Goal: Information Seeking & Learning: Check status

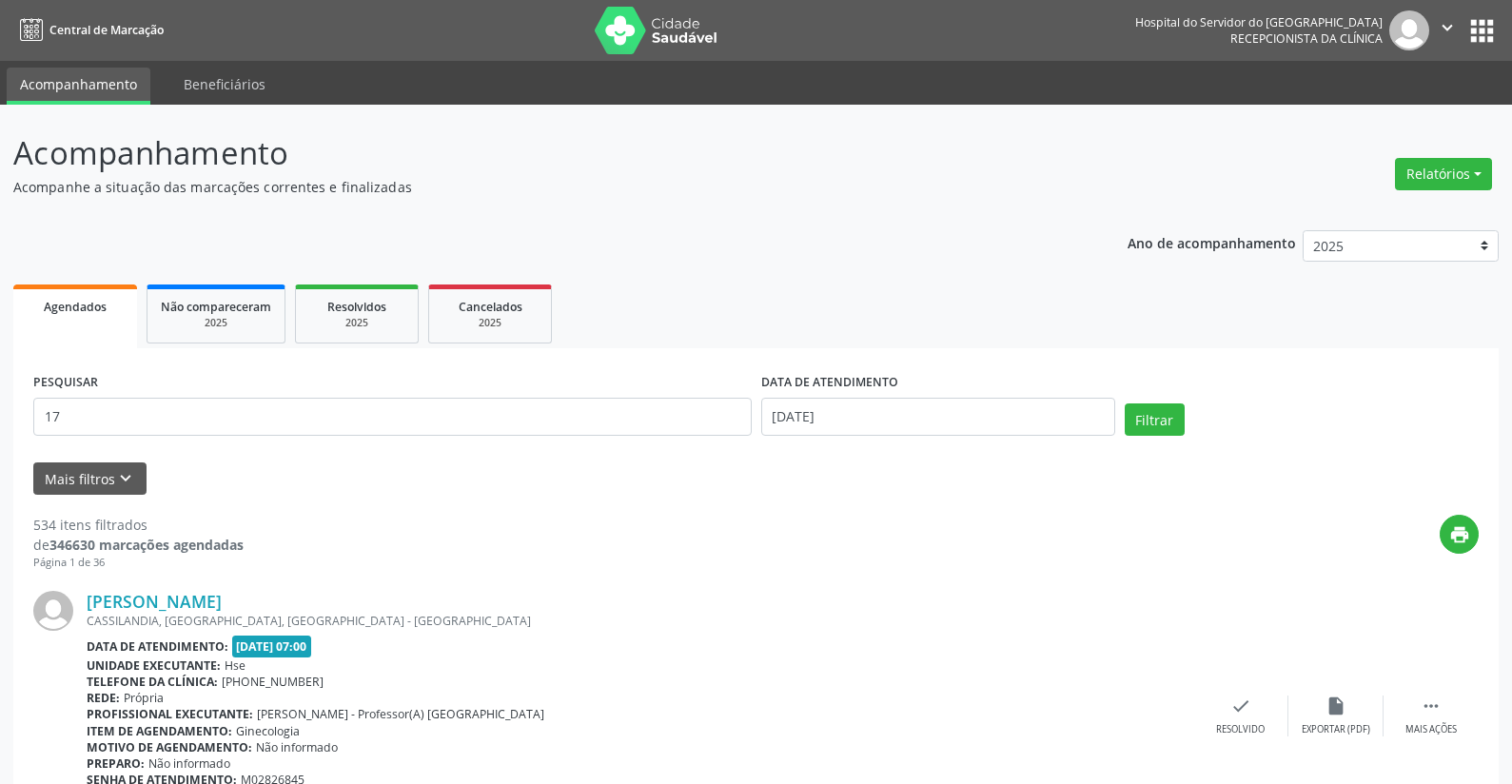
type input "1"
click at [59, 411] on input "[PERSON_NAME]" at bounding box center [392, 417] width 718 height 38
click at [153, 415] on input "edilene dantas" at bounding box center [392, 417] width 718 height 38
type input "edilene dantas cos"
click at [1136, 420] on button "Filtrar" at bounding box center [1154, 420] width 60 height 32
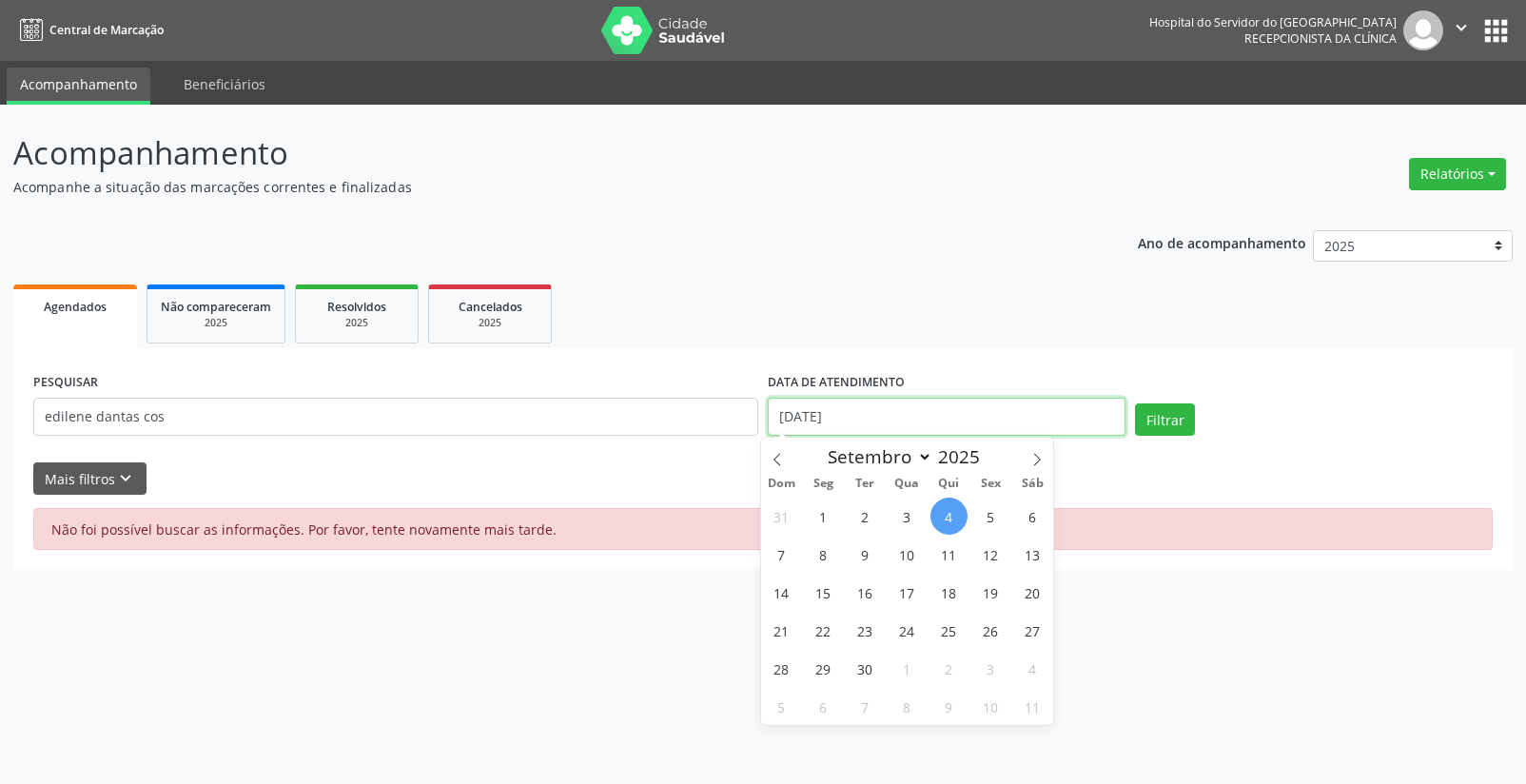
drag, startPoint x: 876, startPoint y: 417, endPoint x: 748, endPoint y: 410, distance: 128.2
click at [748, 409] on div "PESQUISAR edilene dantas cos DATA DE ATENDIMENTO [DATE] Filtrar" at bounding box center [763, 409] width 1469 height 81
click at [1163, 423] on button "Filtrar" at bounding box center [1164, 420] width 60 height 32
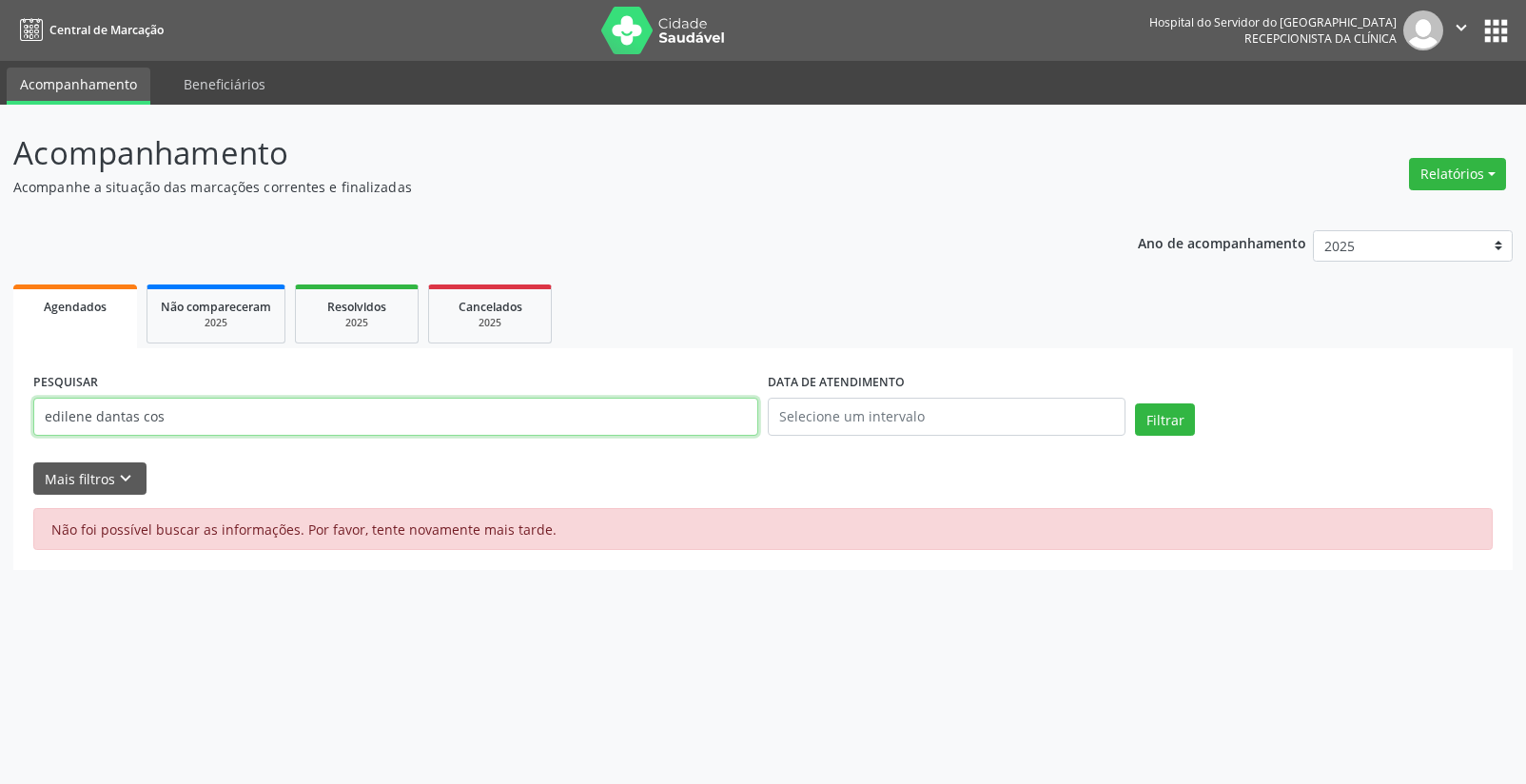
click at [254, 421] on input "edilene dantas cos" at bounding box center [396, 417] width 725 height 38
type input "e"
type input "22333819472"
click at [1183, 420] on button "Filtrar" at bounding box center [1164, 420] width 60 height 32
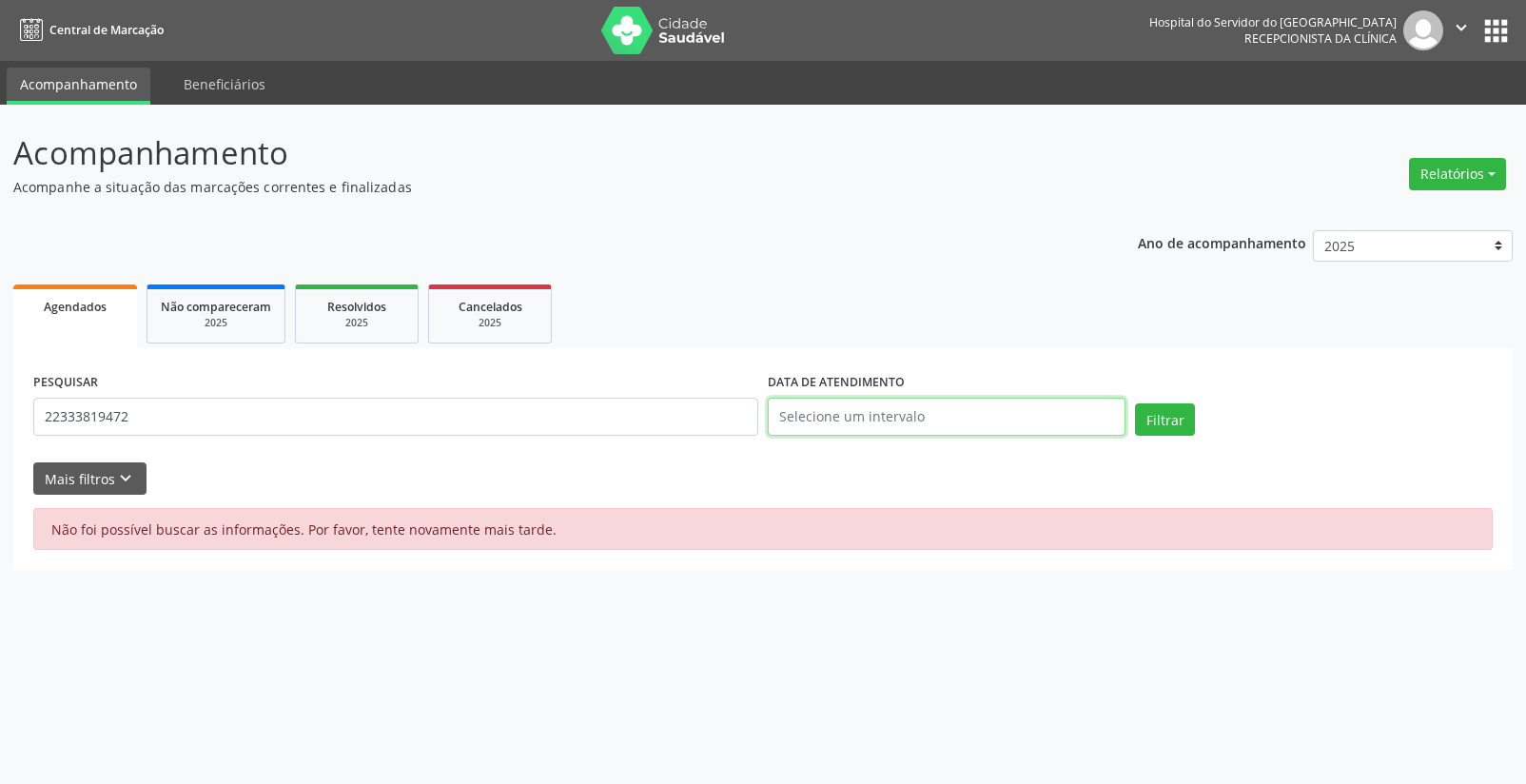
click at [925, 416] on input "text" at bounding box center [946, 417] width 358 height 38
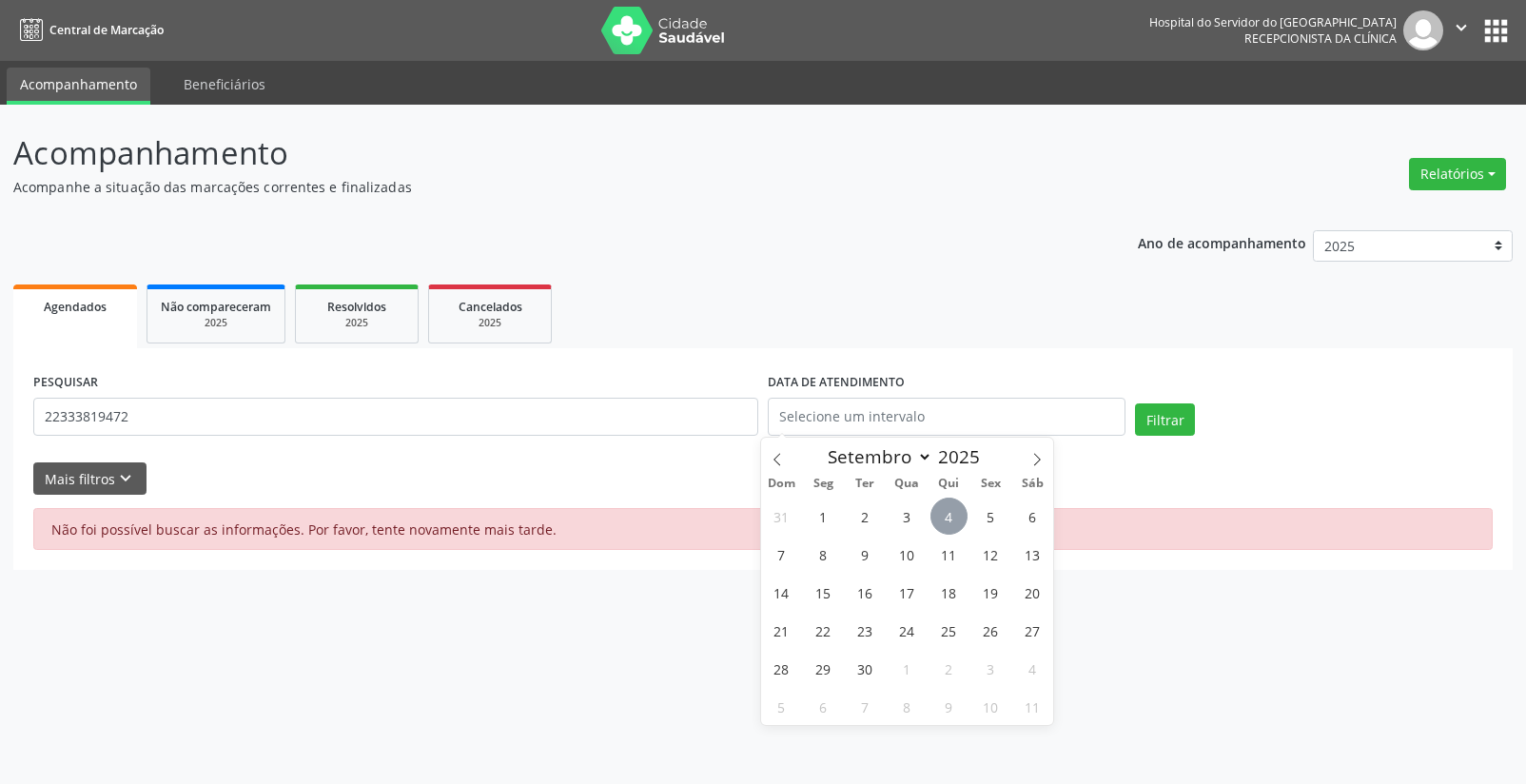
click at [948, 517] on span "4" at bounding box center [949, 516] width 37 height 37
type input "[DATE]"
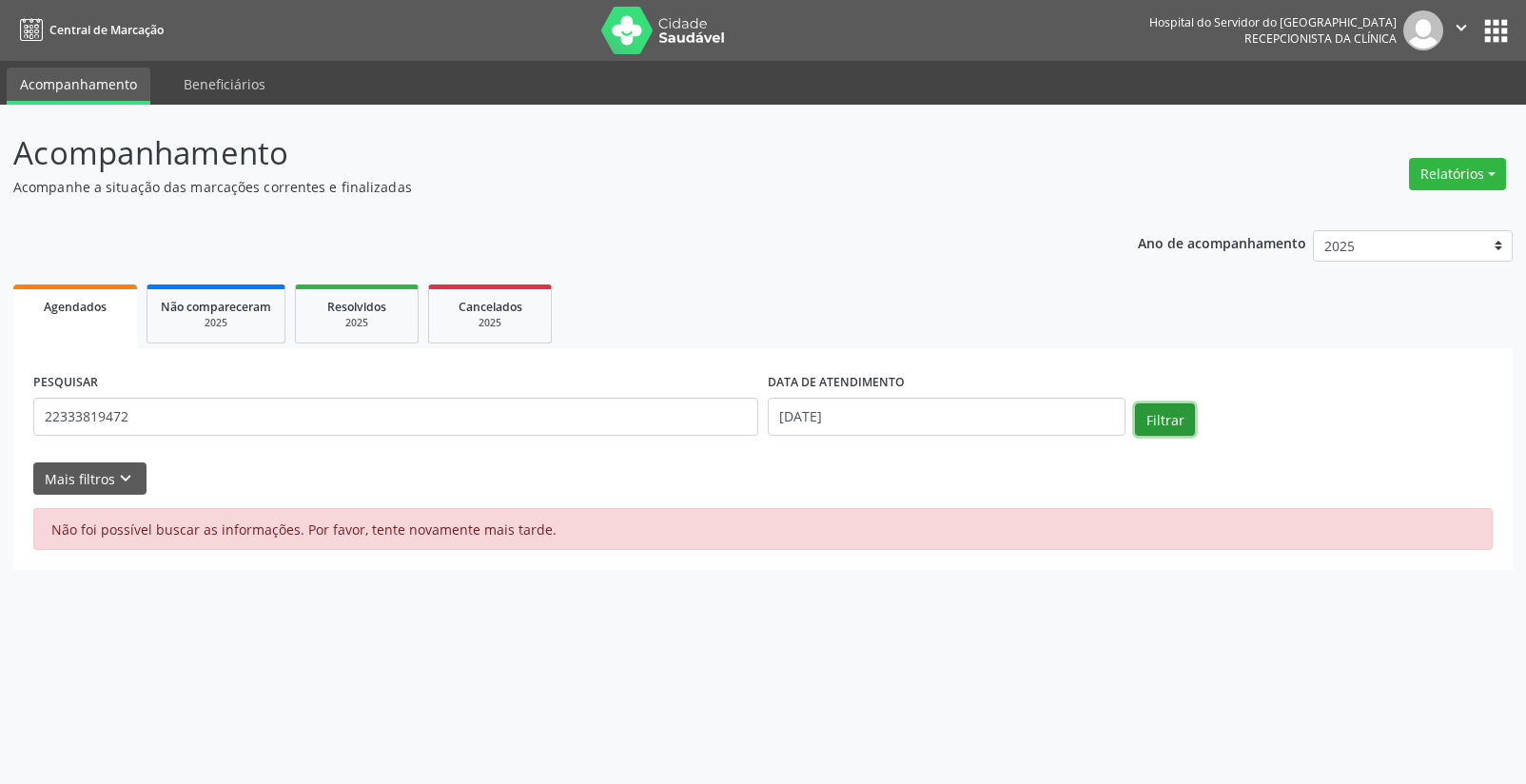
click at [1144, 421] on button "Filtrar" at bounding box center [1164, 420] width 60 height 32
click at [57, 416] on input "22333819472" at bounding box center [396, 417] width 725 height 38
type input "223333819472"
click at [1157, 427] on button "Filtrar" at bounding box center [1164, 420] width 60 height 32
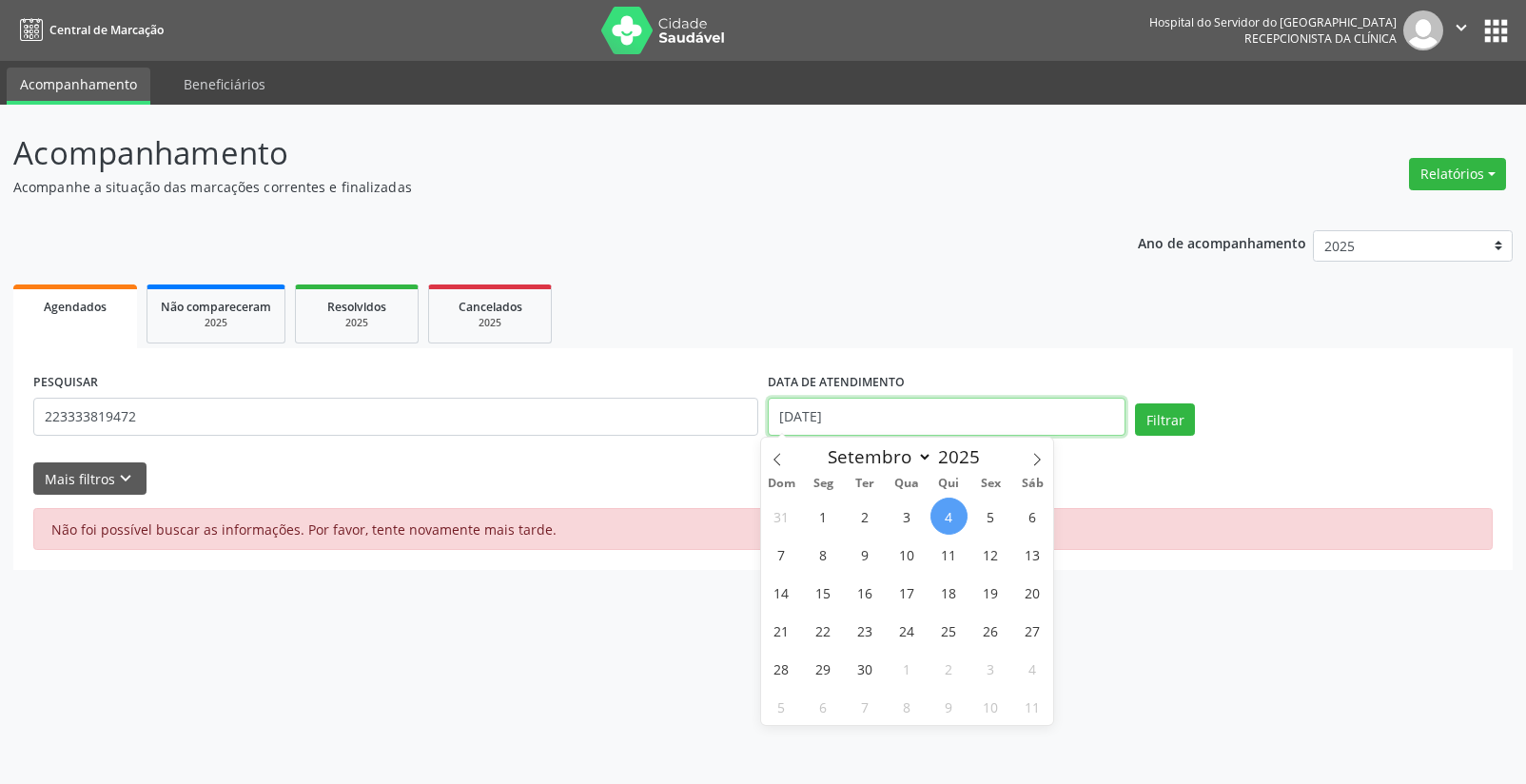
drag, startPoint x: 879, startPoint y: 407, endPoint x: 766, endPoint y: 412, distance: 113.1
click at [766, 412] on div "DATA DE ATENDIMENTO [DATE]" at bounding box center [947, 409] width 367 height 81
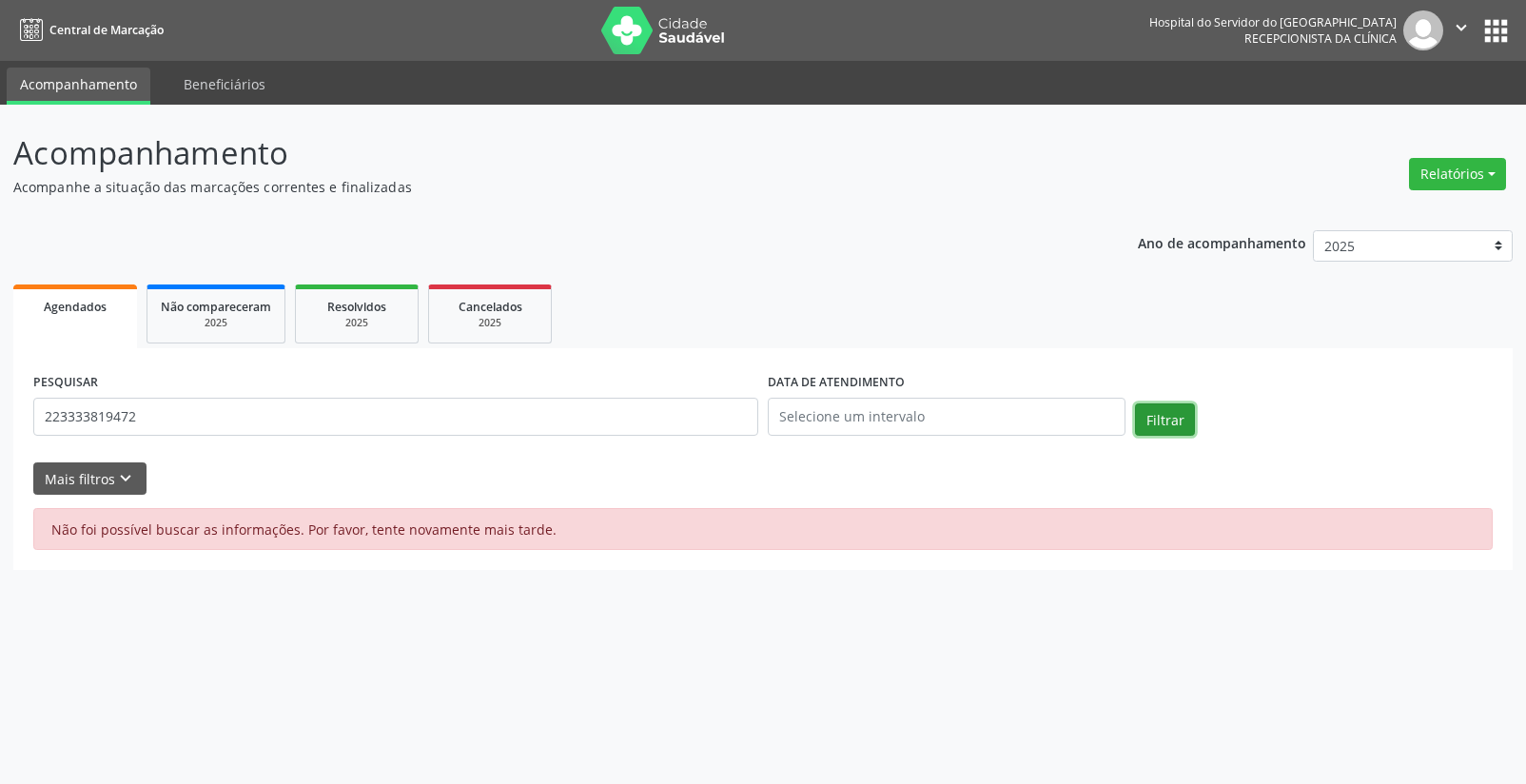
click at [1169, 424] on button "Filtrar" at bounding box center [1164, 420] width 60 height 32
click at [1182, 422] on button "Filtrar" at bounding box center [1164, 420] width 60 height 32
click at [90, 417] on input "223333819472" at bounding box center [396, 417] width 725 height 38
click at [1175, 424] on button "Filtrar" at bounding box center [1164, 420] width 60 height 32
click at [199, 414] on input "22333819472" at bounding box center [396, 417] width 725 height 38
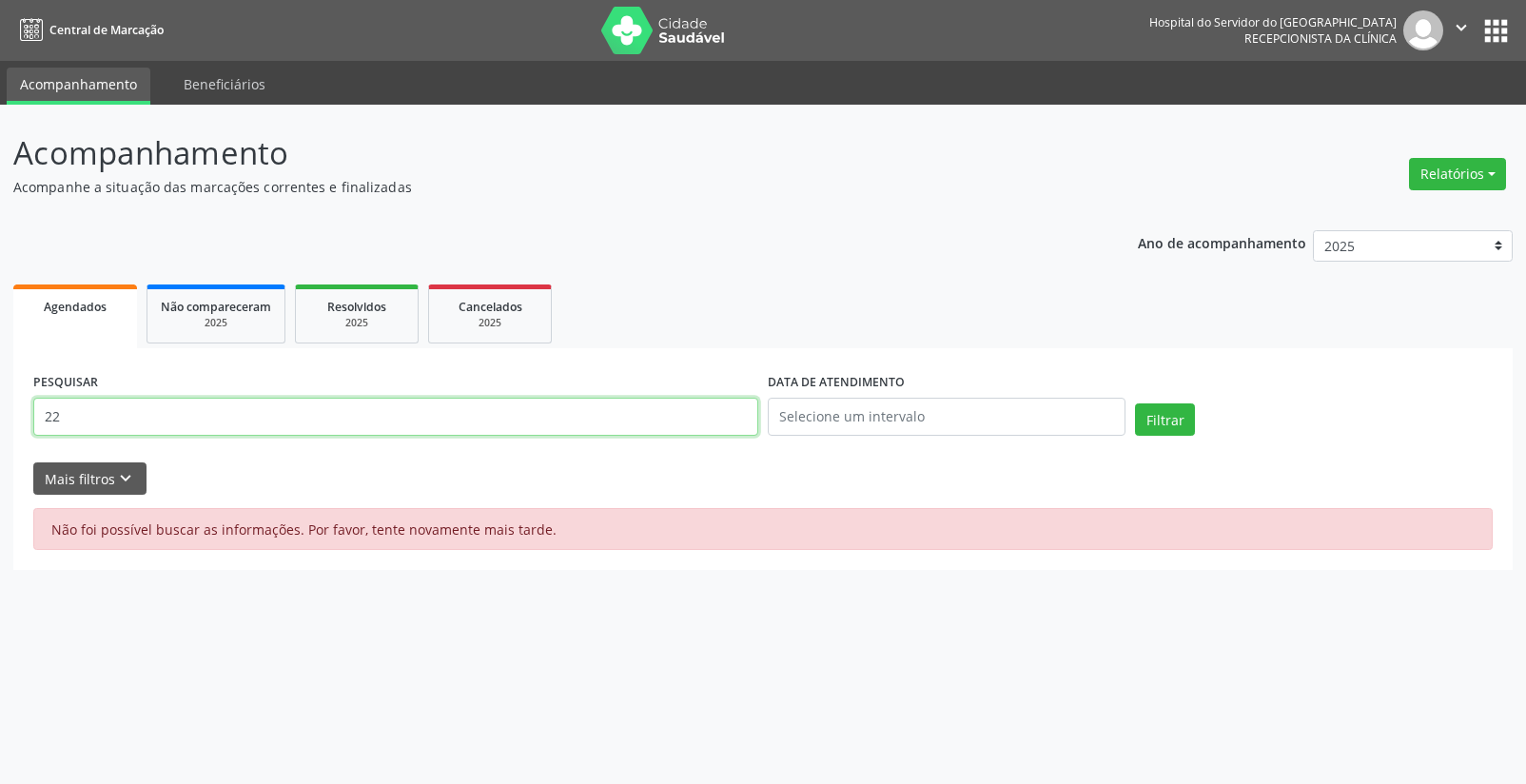
type input "2"
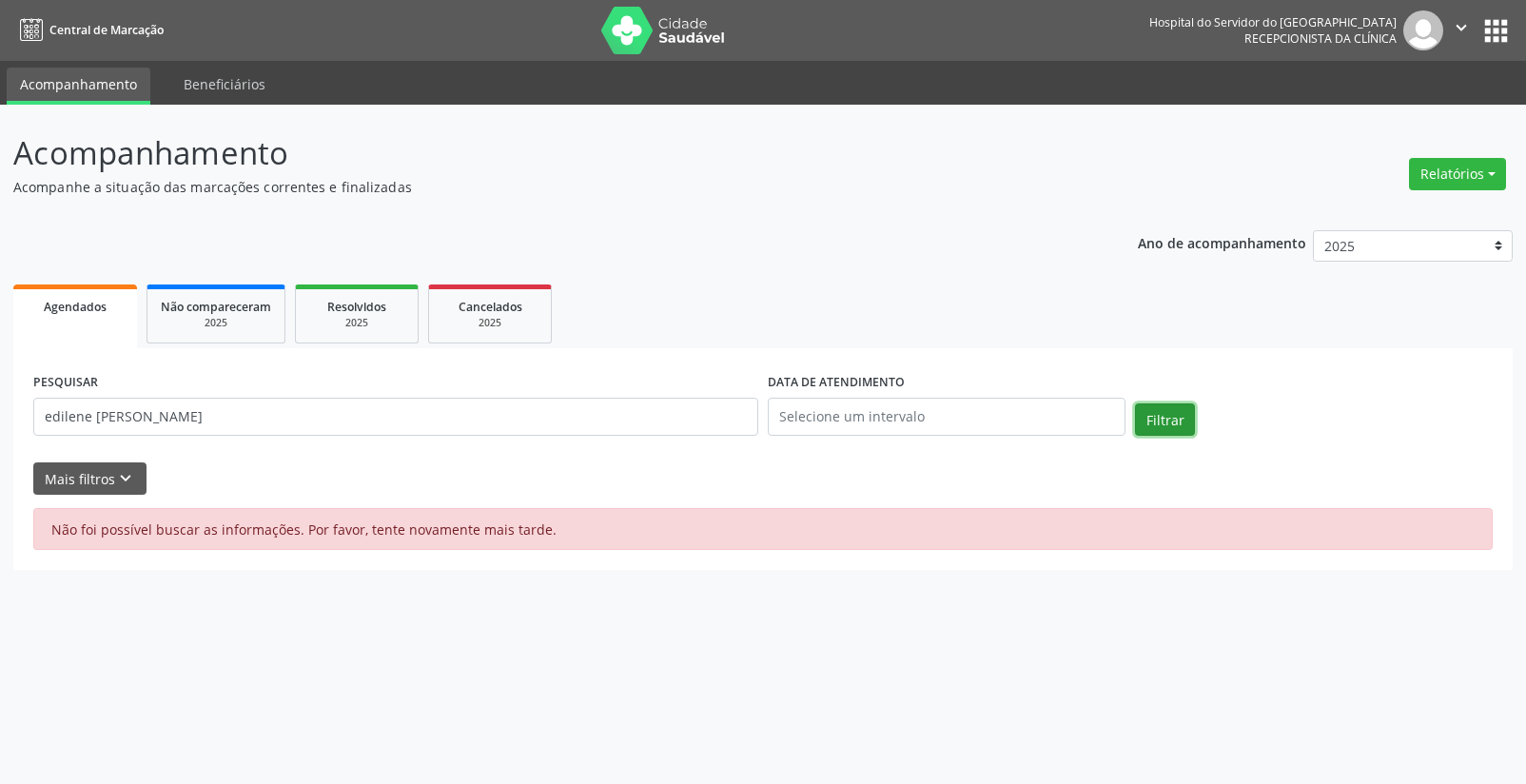
click at [1138, 412] on button "Filtrar" at bounding box center [1164, 420] width 60 height 32
click at [1181, 415] on button "Filtrar" at bounding box center [1164, 420] width 60 height 32
click at [427, 416] on input "edilene [PERSON_NAME]" at bounding box center [396, 417] width 725 height 38
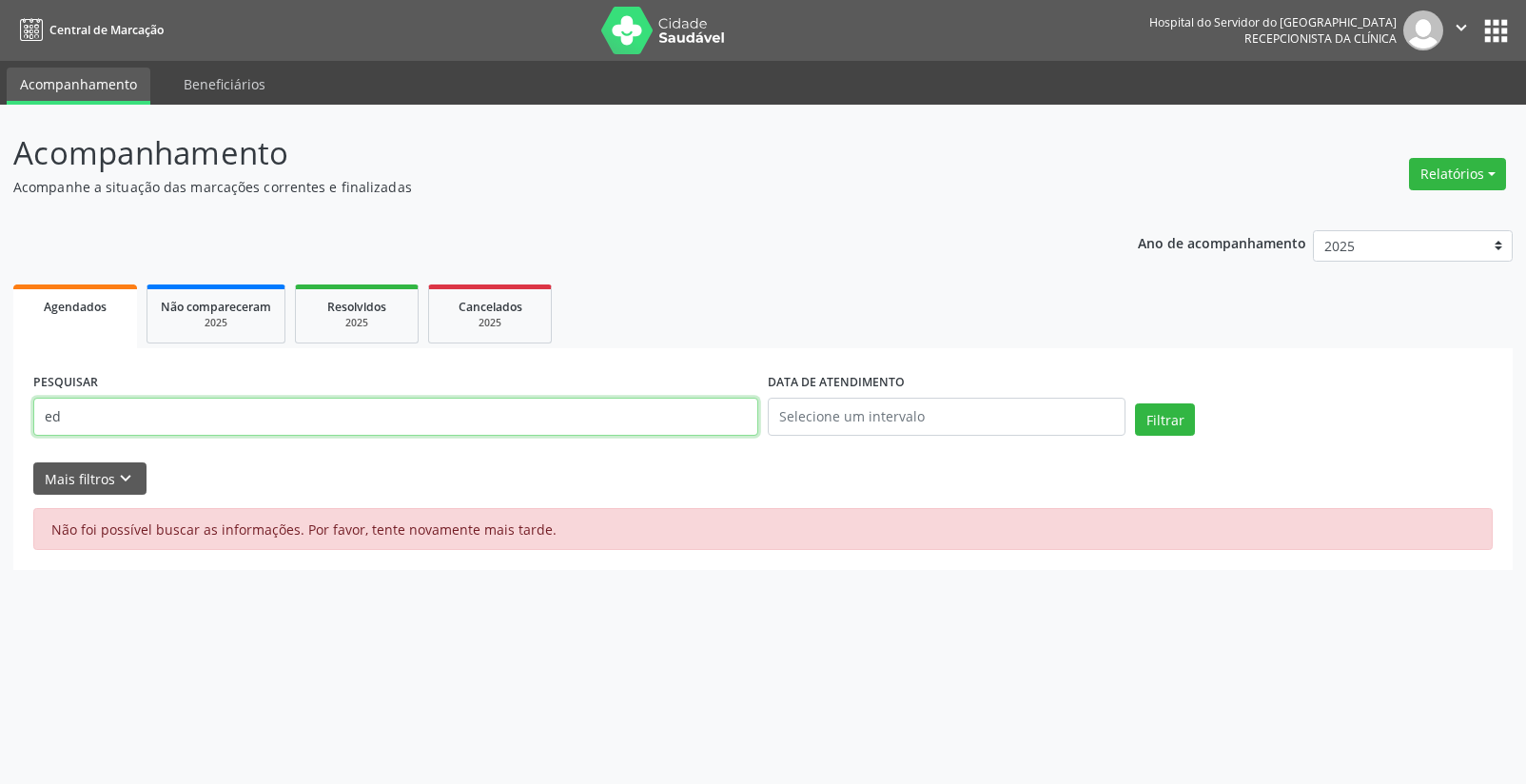
type input "e"
click at [1435, 180] on button "Relatórios" at bounding box center [1457, 174] width 97 height 32
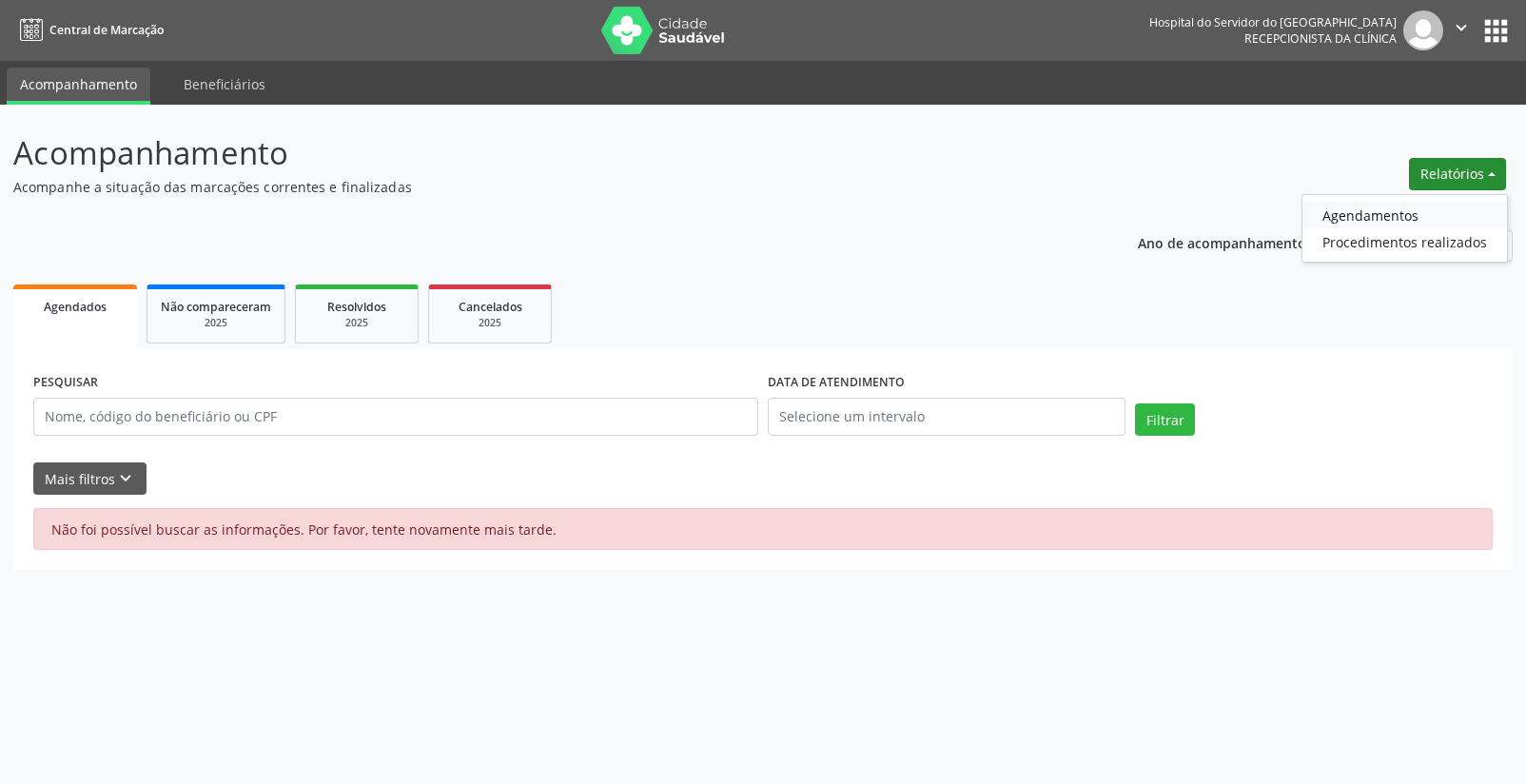
click at [1391, 225] on link "Agendamentos" at bounding box center [1405, 214] width 204 height 27
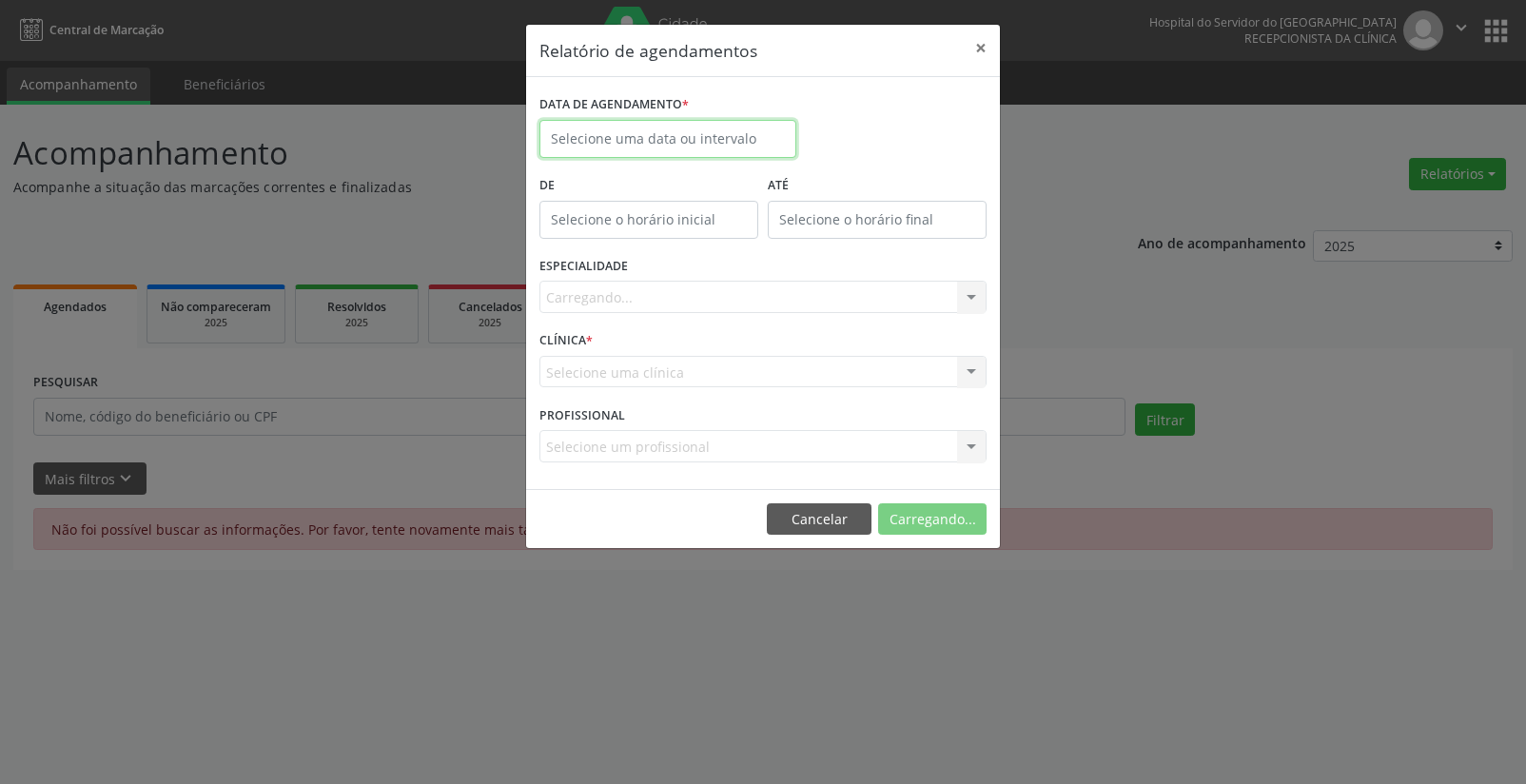
click at [690, 139] on input "text" at bounding box center [667, 139] width 256 height 38
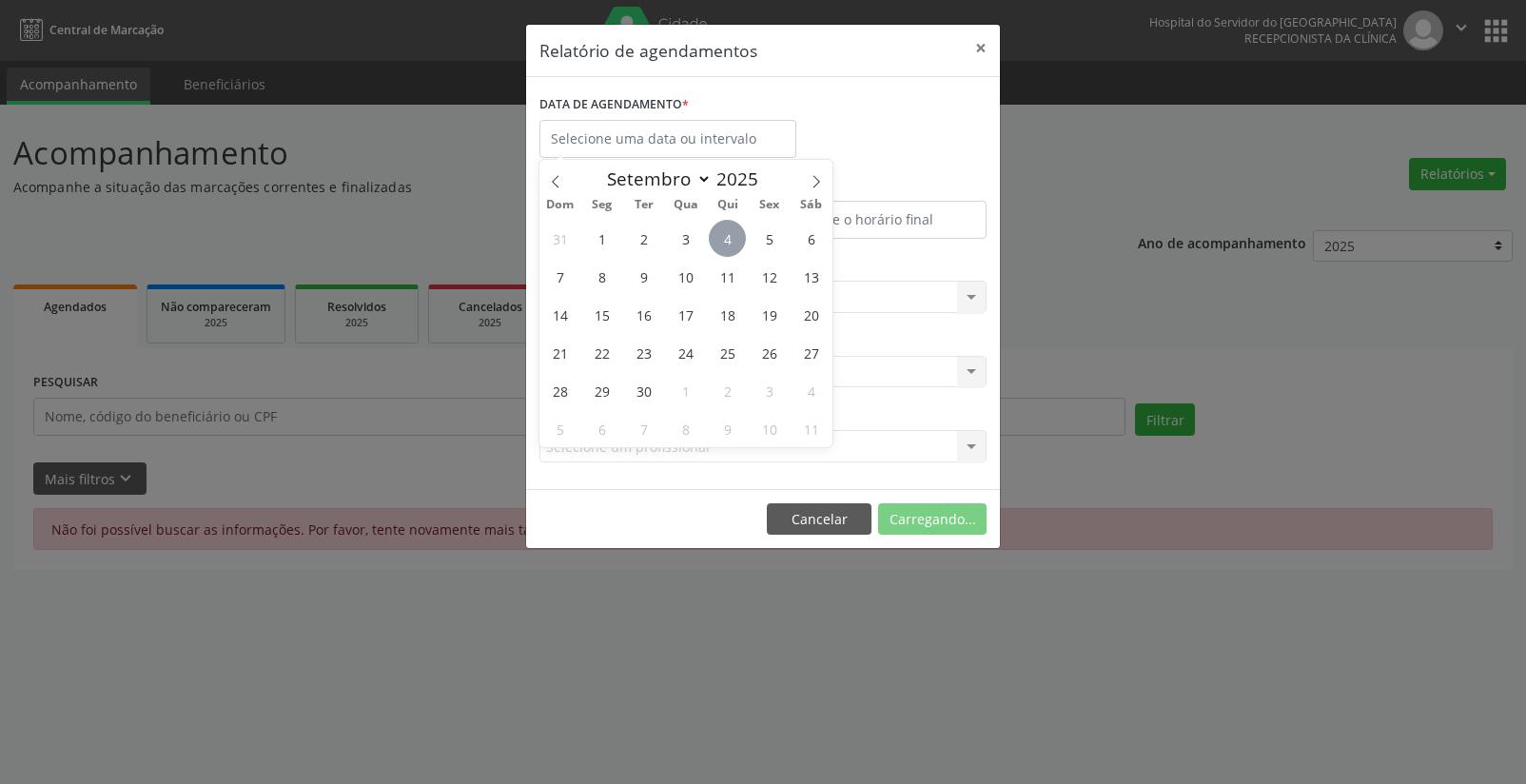
click at [738, 243] on span "4" at bounding box center [727, 239] width 37 height 37
type input "[DATE]"
click at [738, 243] on span "4" at bounding box center [727, 239] width 37 height 37
select select "8"
click at [749, 145] on input "[DATE]" at bounding box center [667, 139] width 256 height 38
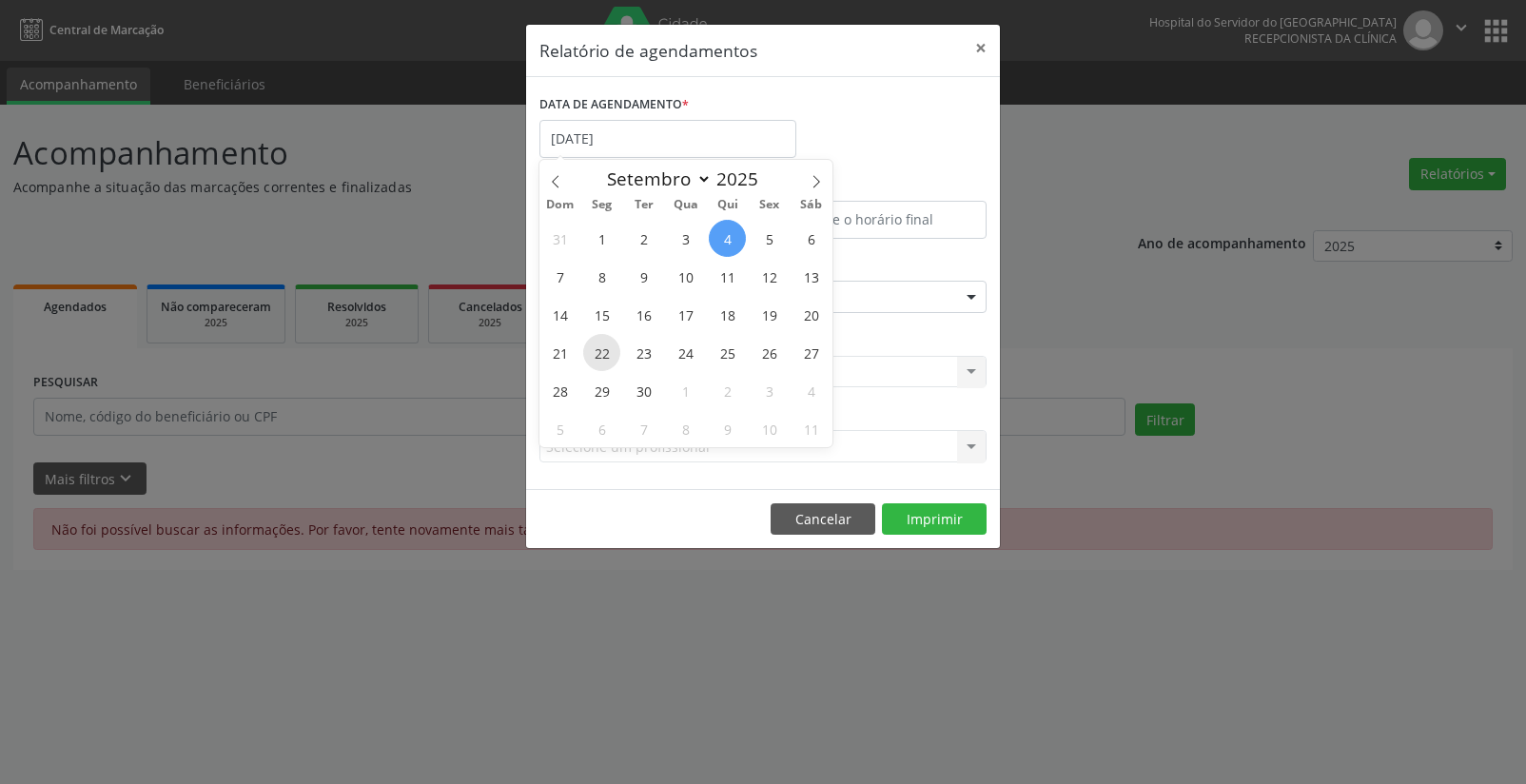
click at [593, 357] on span "22" at bounding box center [602, 353] width 37 height 37
type input "[DATE]"
click at [593, 357] on span "22" at bounding box center [602, 353] width 37 height 37
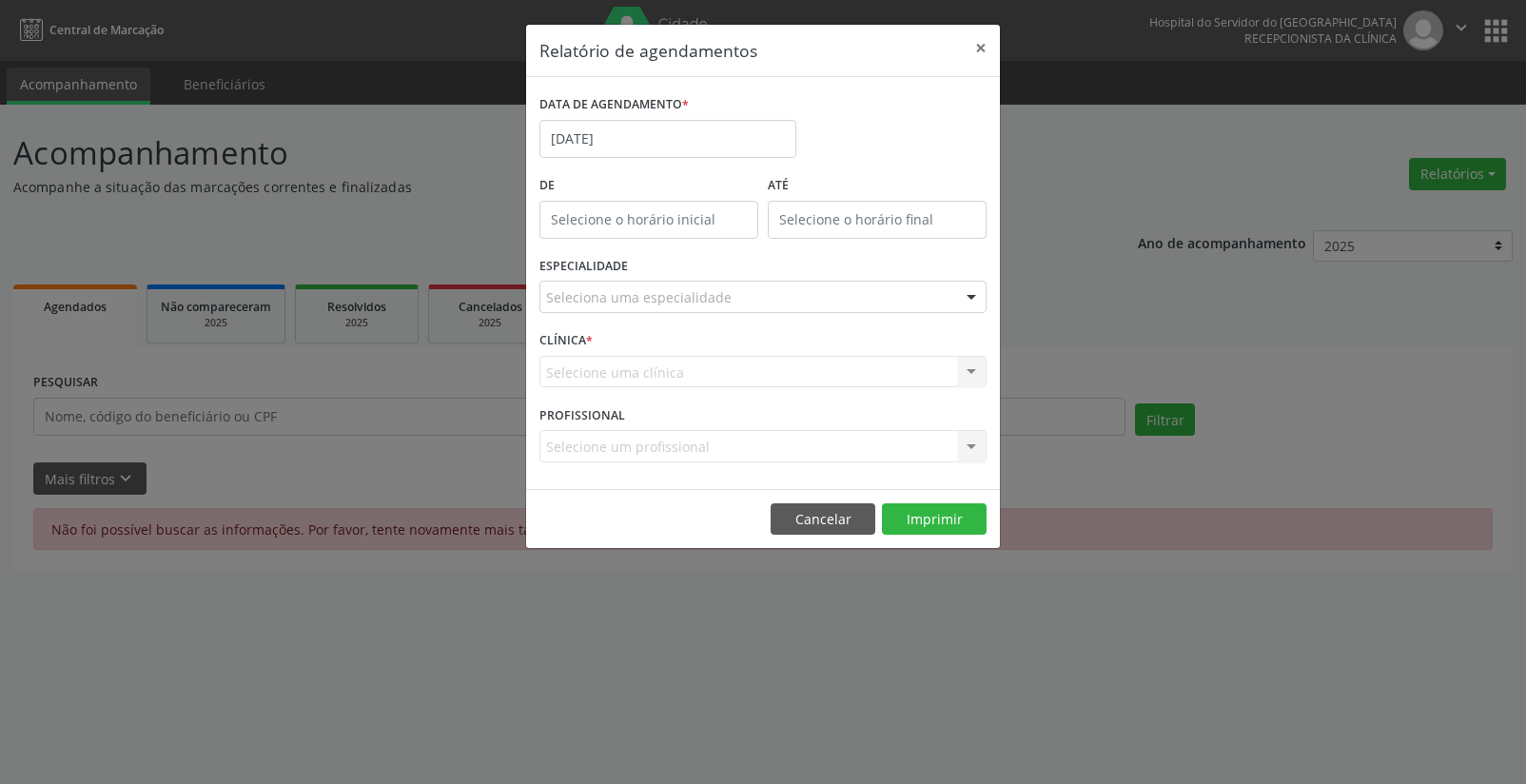
click at [917, 289] on div "Seleciona uma especialidade" at bounding box center [763, 297] width 447 height 32
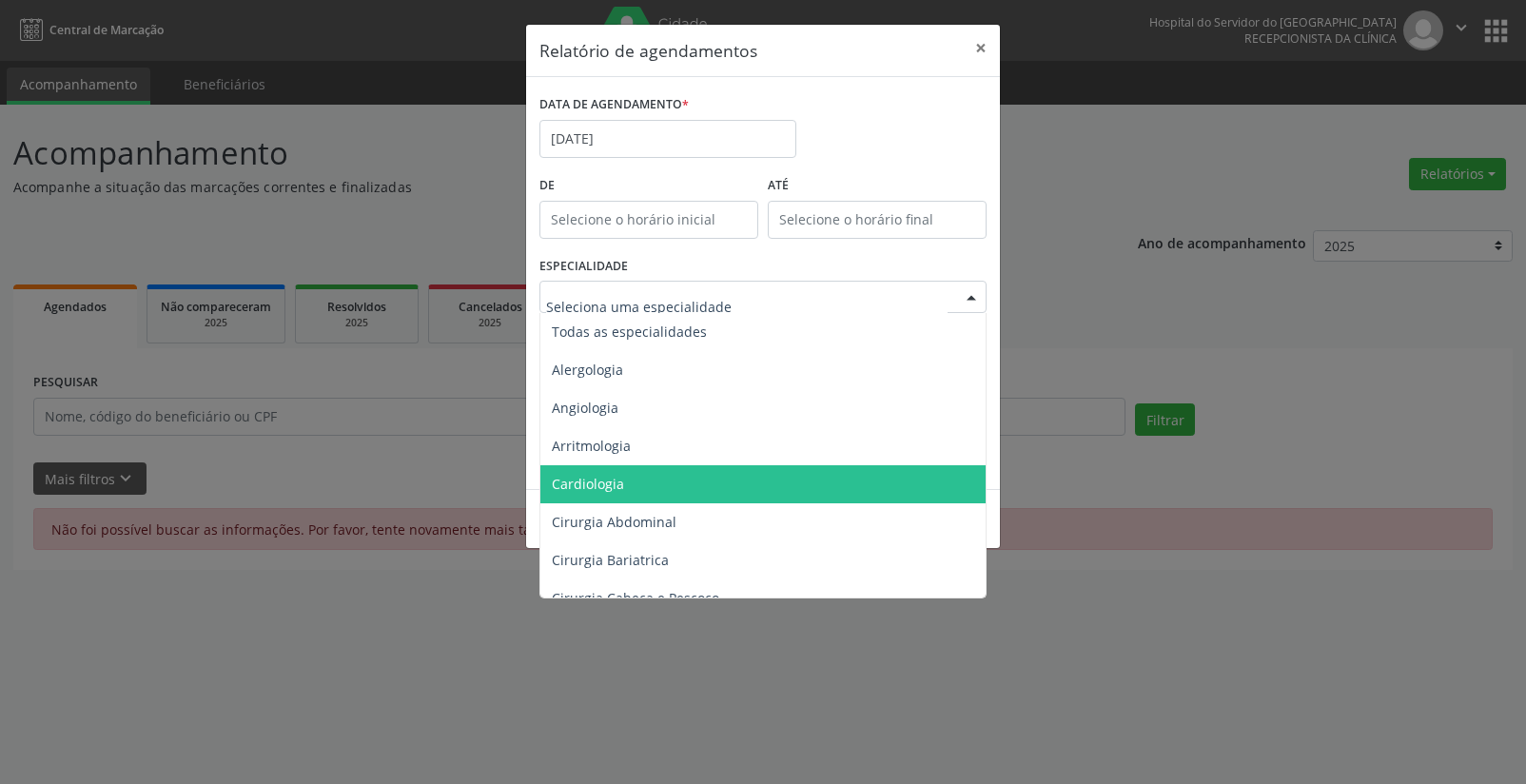
click at [864, 481] on span "Cardiologia" at bounding box center [764, 484] width 448 height 38
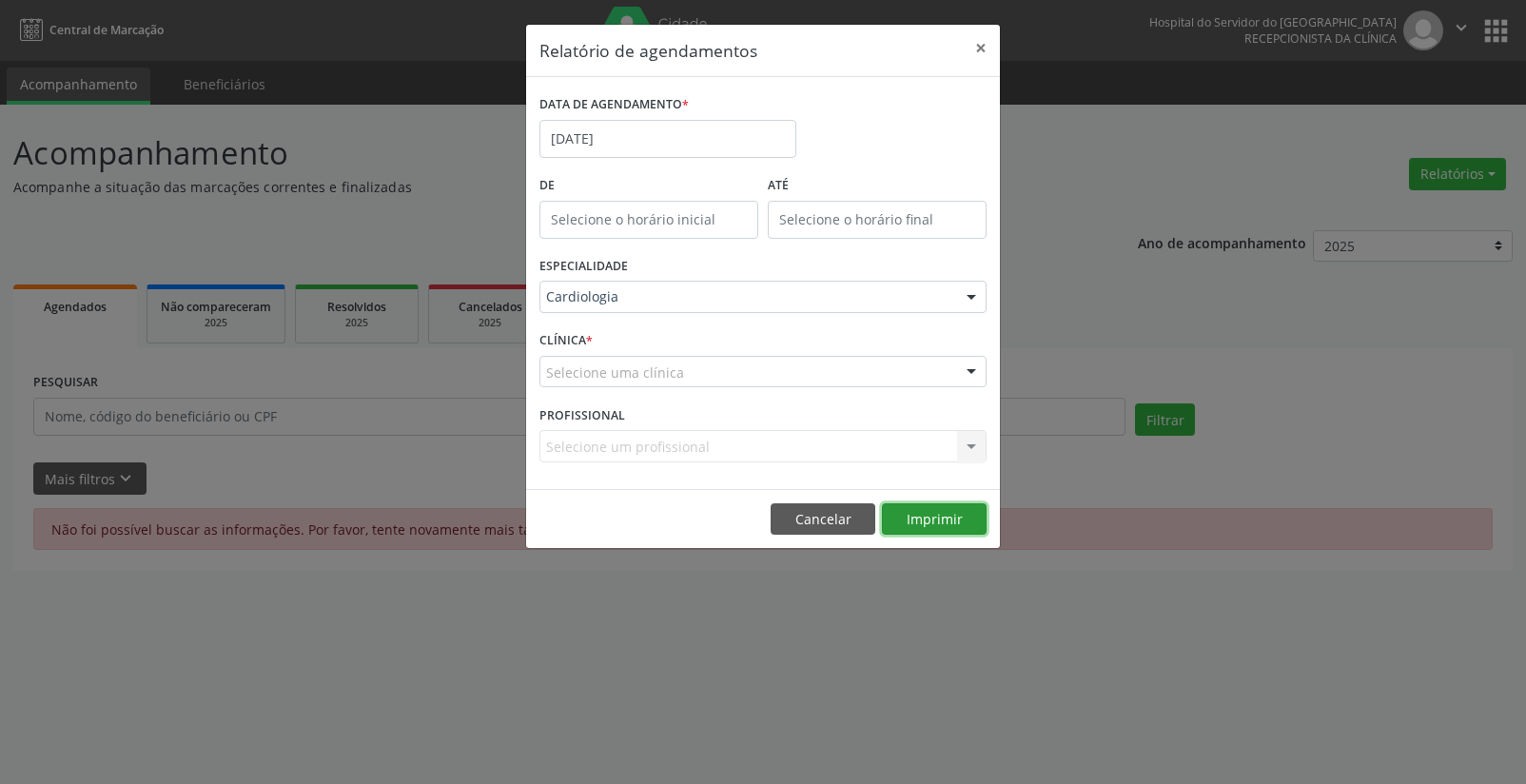
click at [952, 515] on button "Imprimir" at bounding box center [934, 519] width 105 height 32
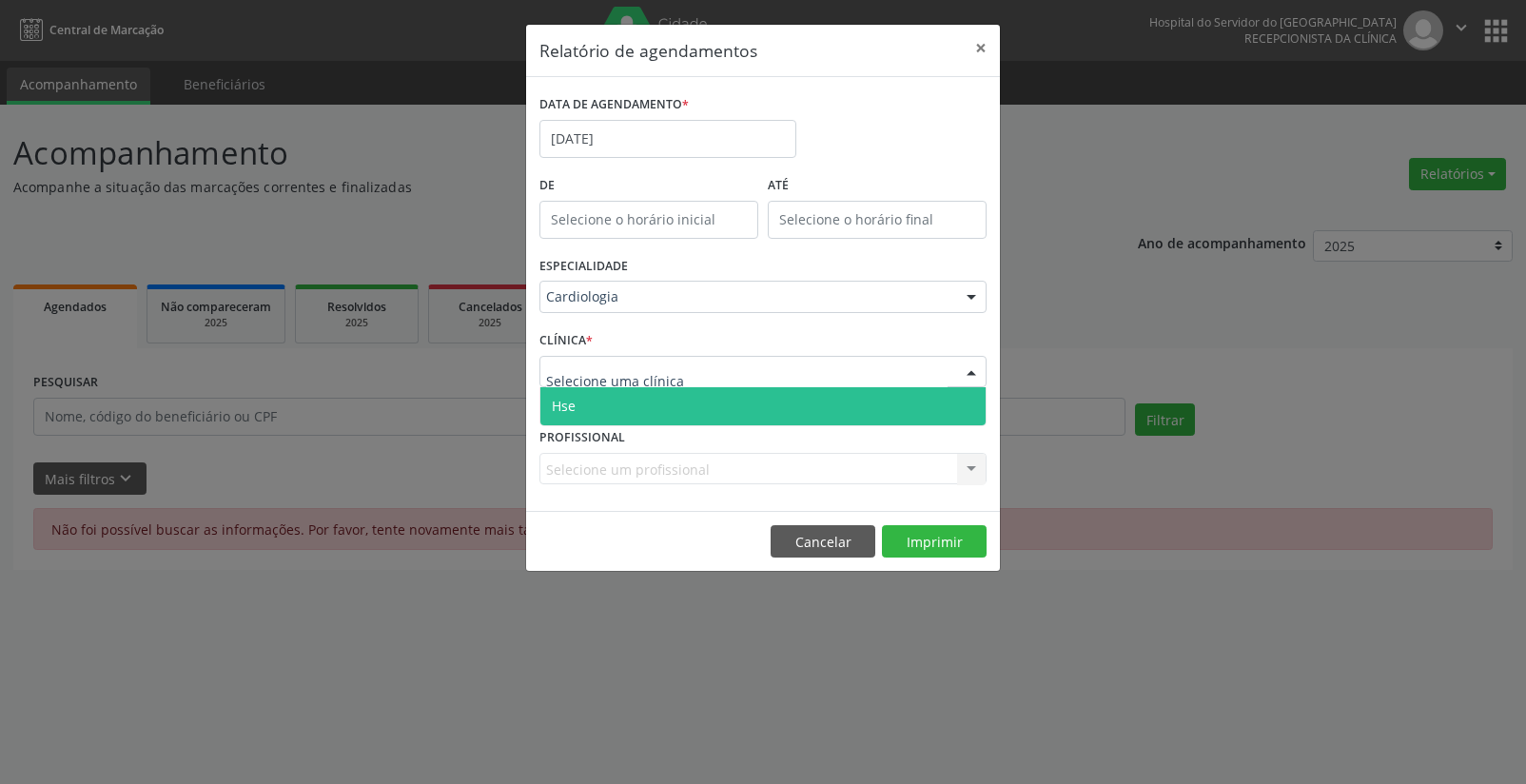
click at [927, 370] on div at bounding box center [763, 371] width 447 height 32
click at [926, 409] on span "Hse" at bounding box center [763, 406] width 445 height 38
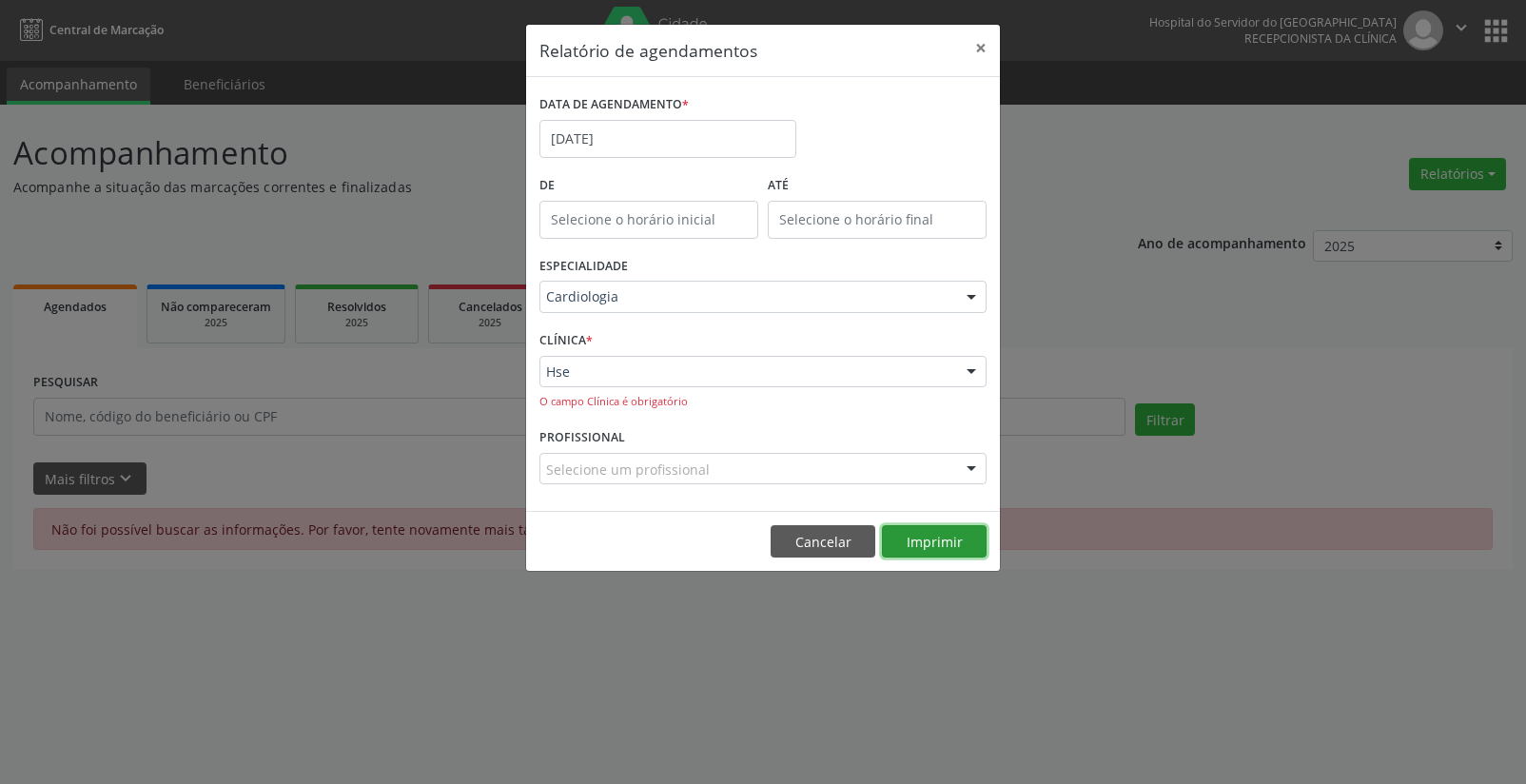
click at [925, 541] on button "Imprimir" at bounding box center [934, 541] width 105 height 32
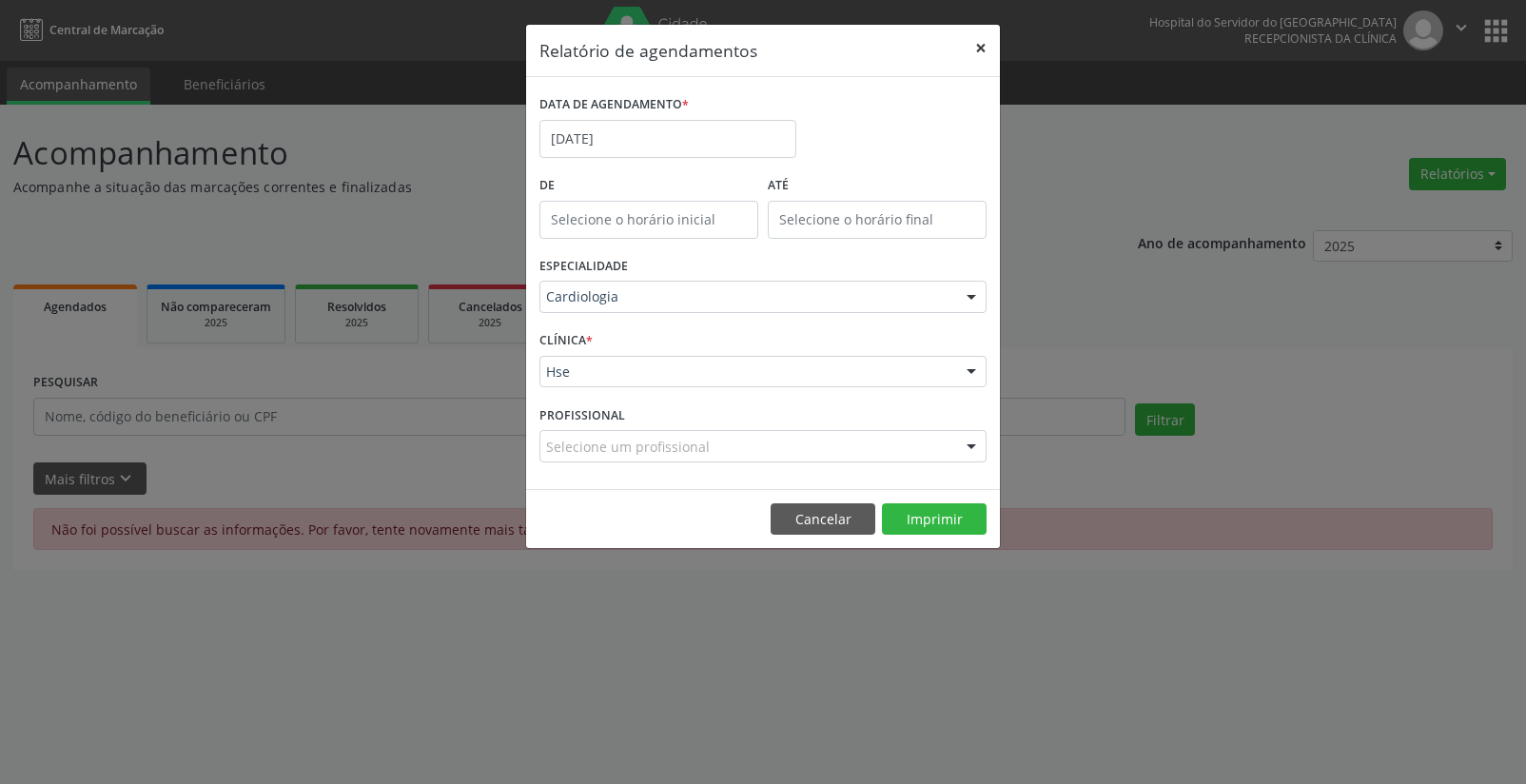
click at [977, 44] on button "×" at bounding box center [981, 47] width 38 height 46
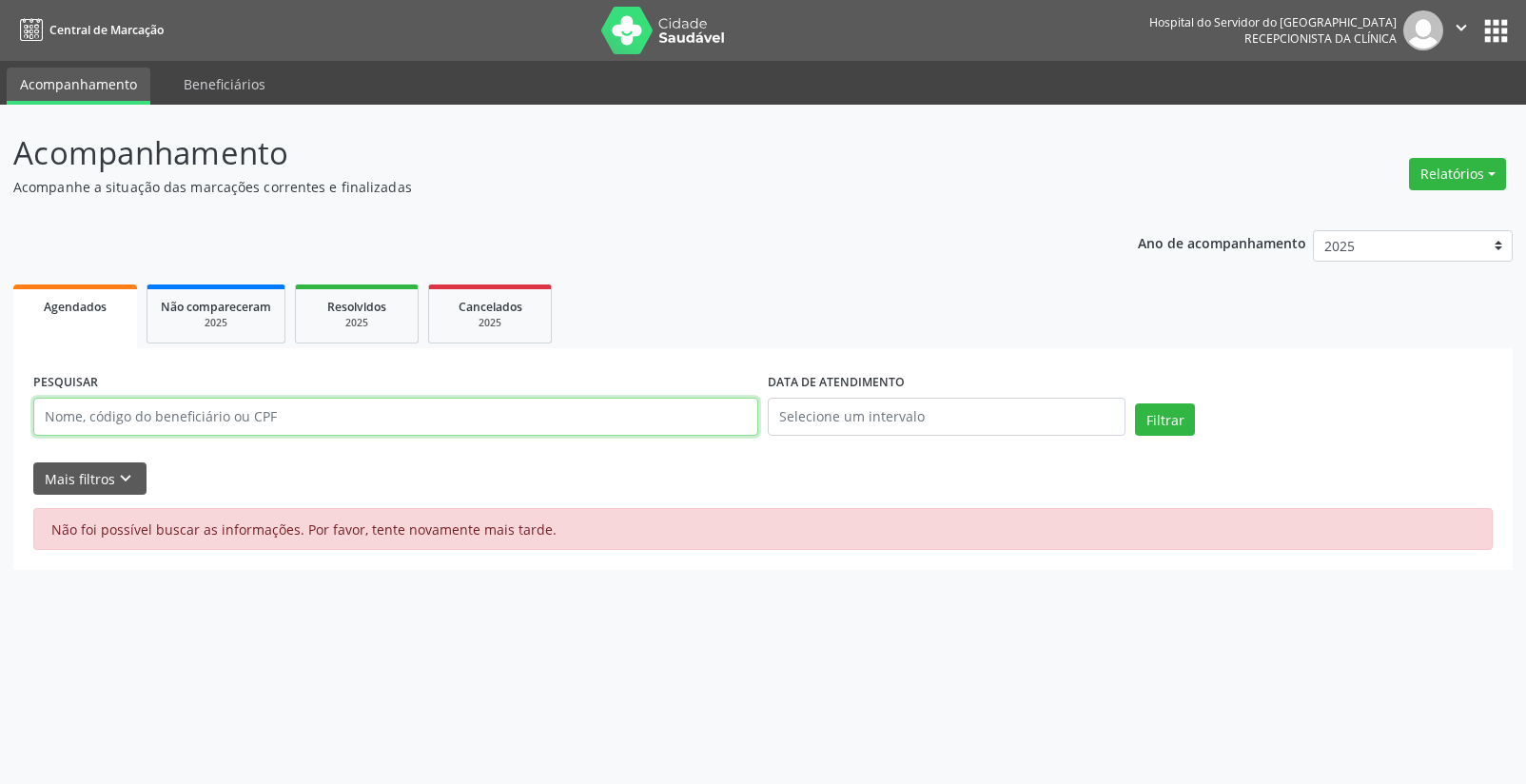
click at [380, 416] on input "text" at bounding box center [396, 417] width 725 height 38
